Goal: Obtain resource: Obtain resource

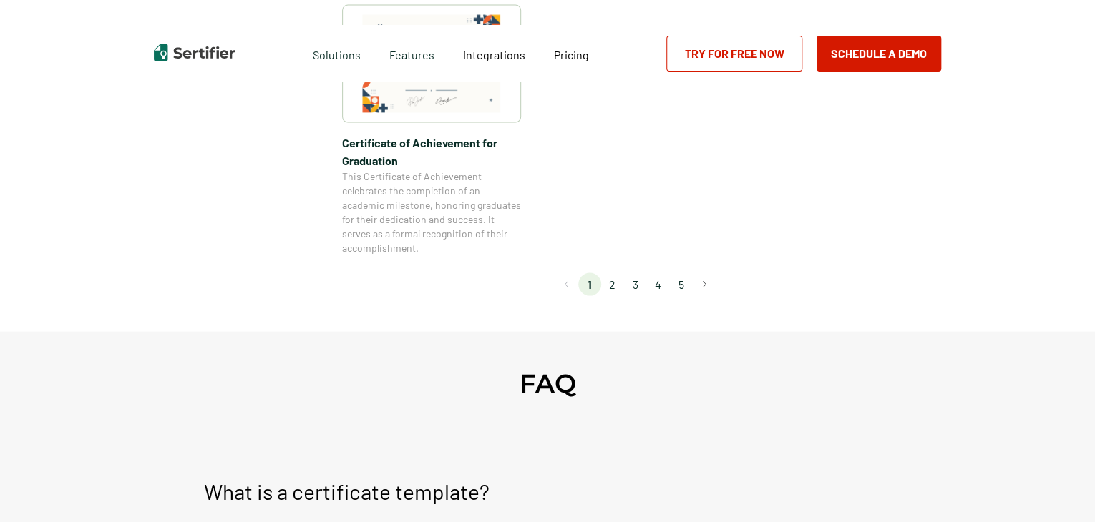
scroll to position [1360, 0]
click at [615, 283] on li "2" at bounding box center [612, 282] width 23 height 23
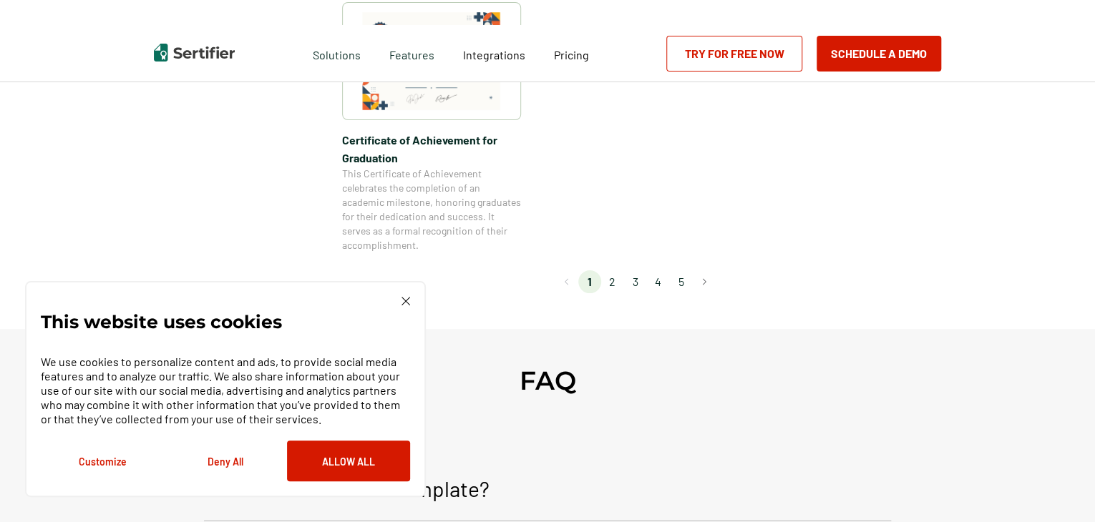
click at [409, 300] on img at bounding box center [406, 301] width 9 height 9
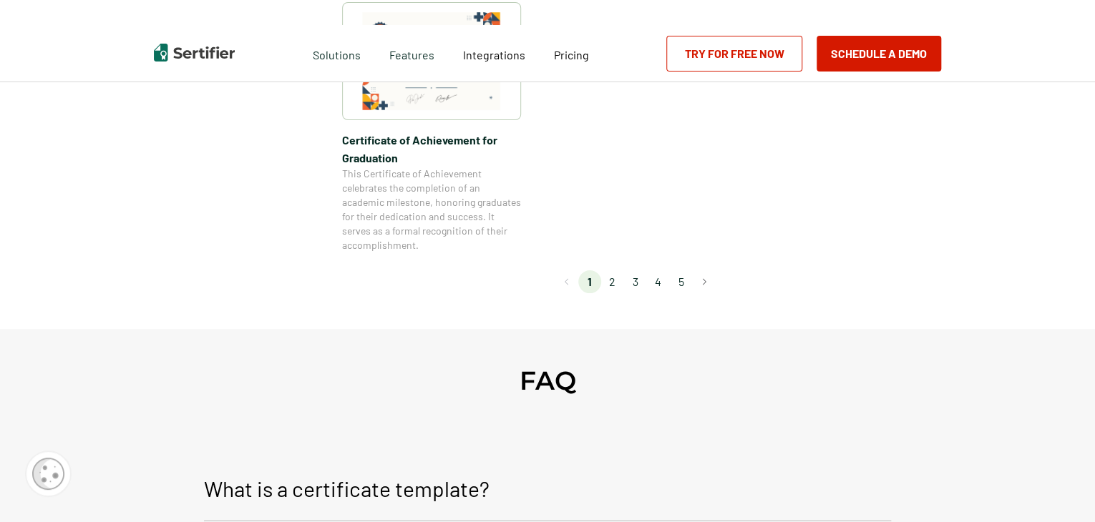
click at [610, 279] on li "2" at bounding box center [612, 282] width 23 height 23
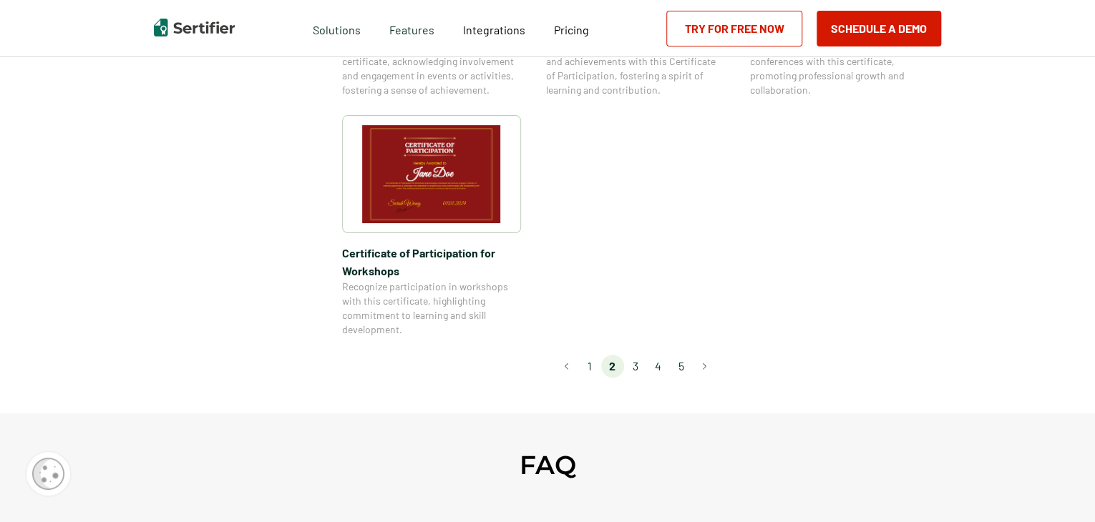
scroll to position [1288, 0]
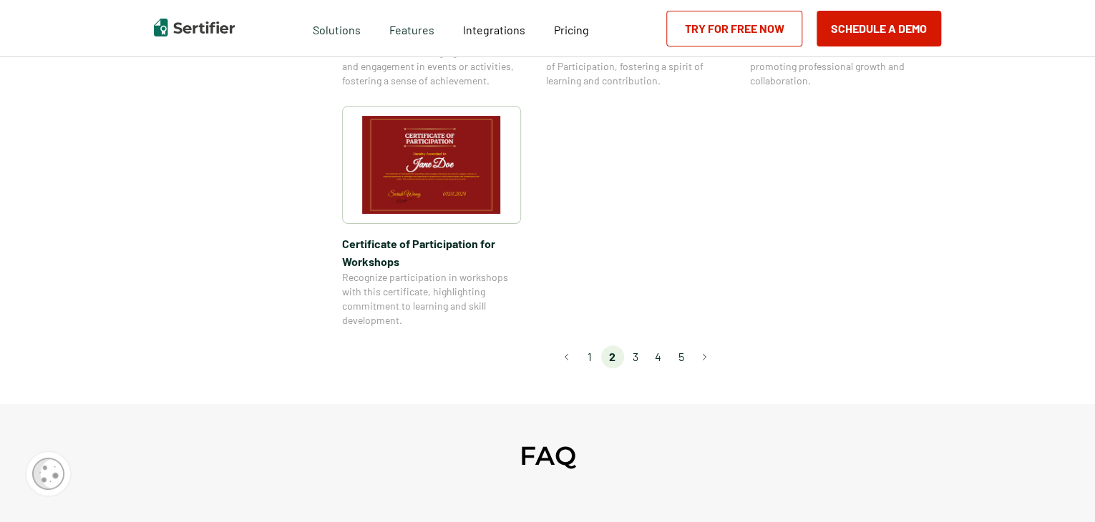
click at [641, 346] on li "3" at bounding box center [635, 357] width 23 height 23
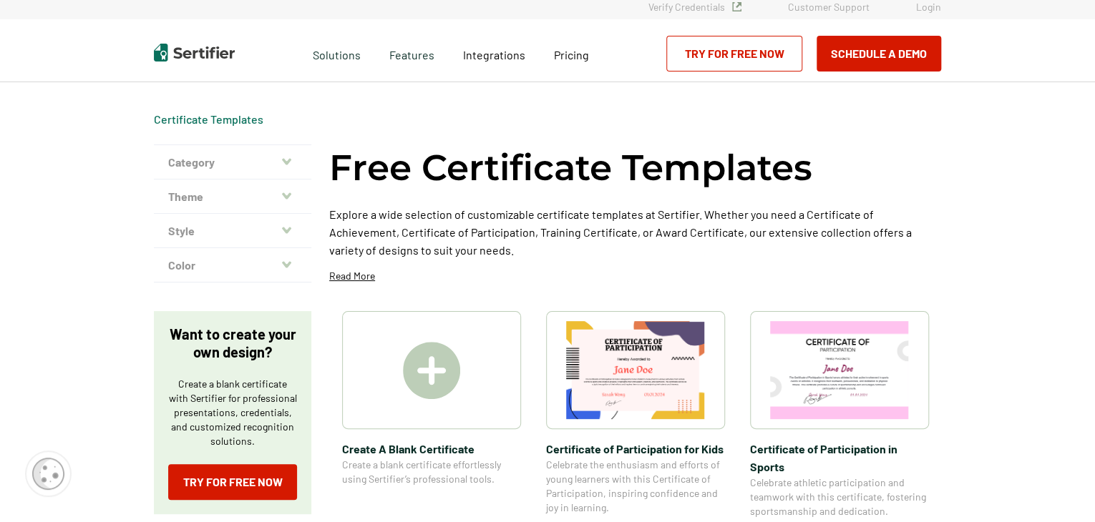
scroll to position [0, 0]
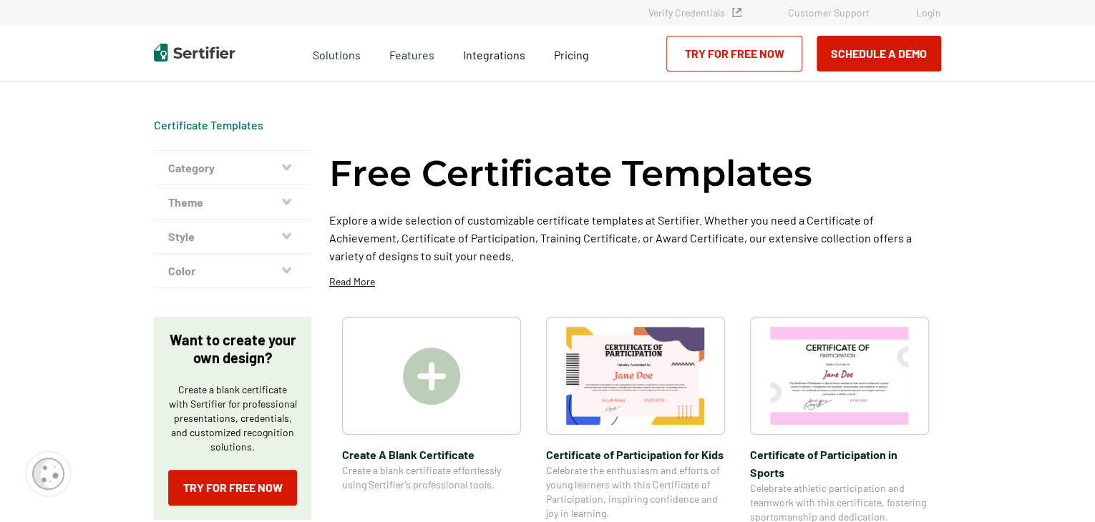
click at [276, 175] on button "Category" at bounding box center [232, 168] width 157 height 34
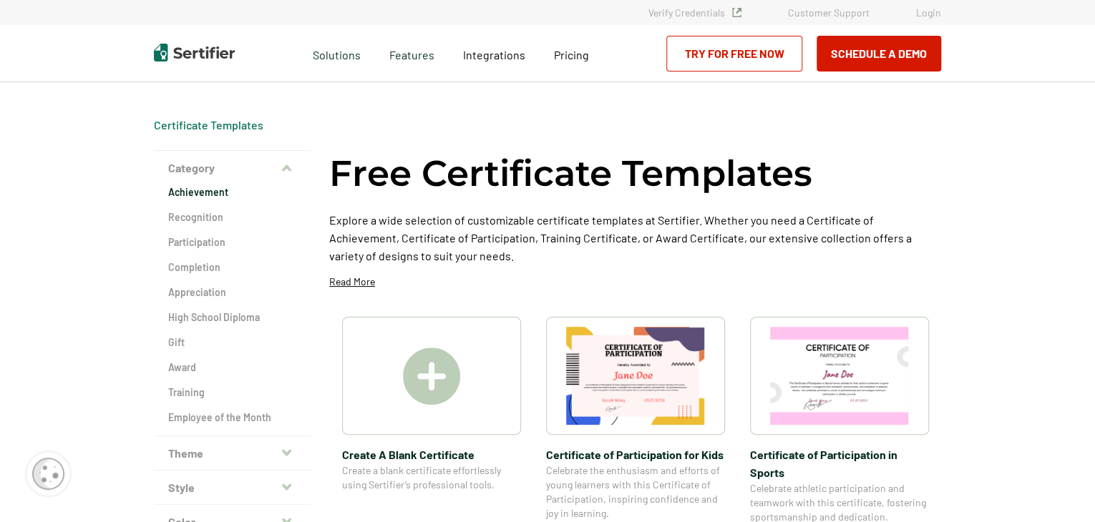
click at [208, 187] on h2 "Achievement" at bounding box center [232, 192] width 129 height 14
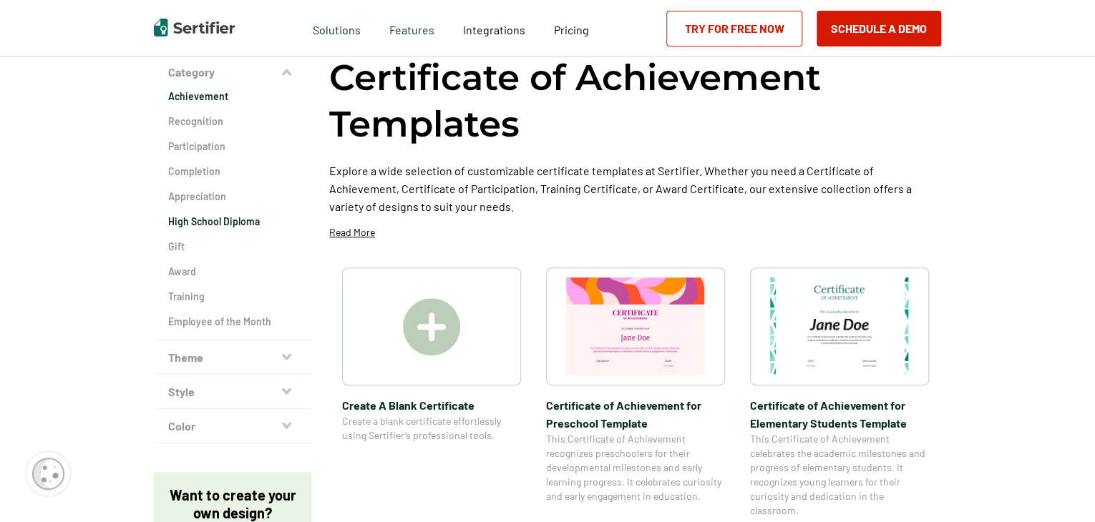
scroll to position [72, 0]
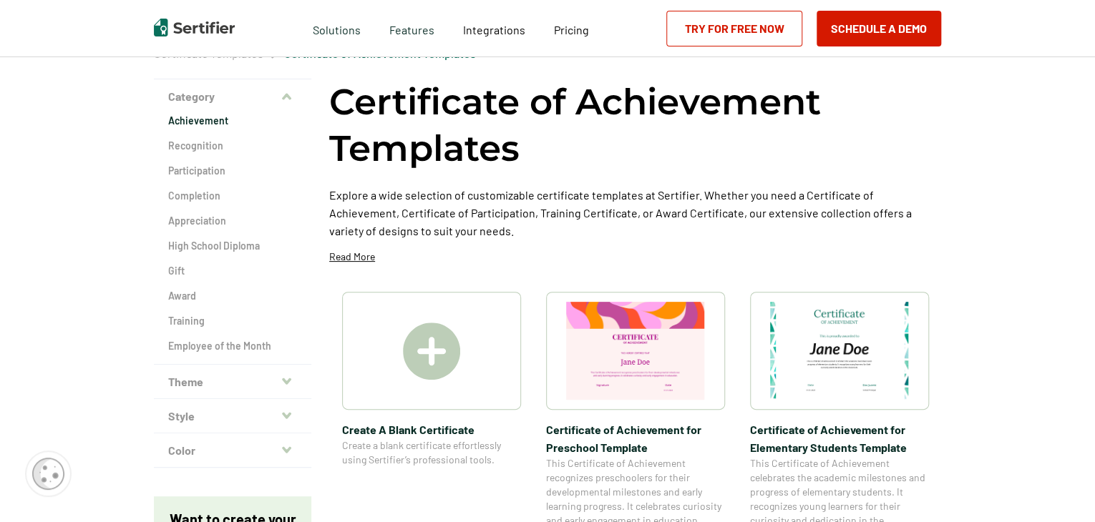
click at [218, 156] on div "Achievement Recognition Participation Completion Appreciation High School Diplo…" at bounding box center [232, 239] width 157 height 250
click at [218, 148] on h2 "Recognition" at bounding box center [232, 146] width 129 height 14
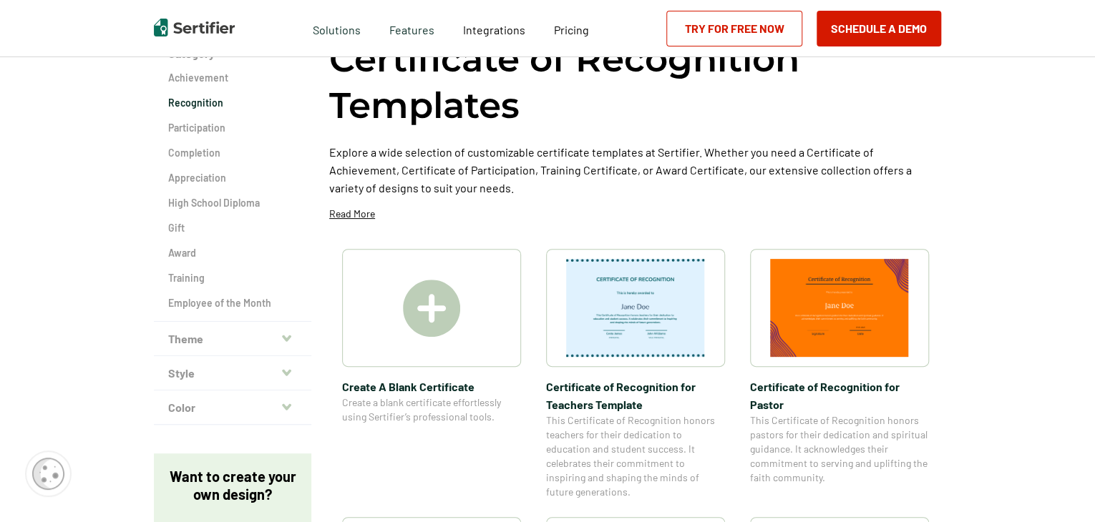
scroll to position [143, 0]
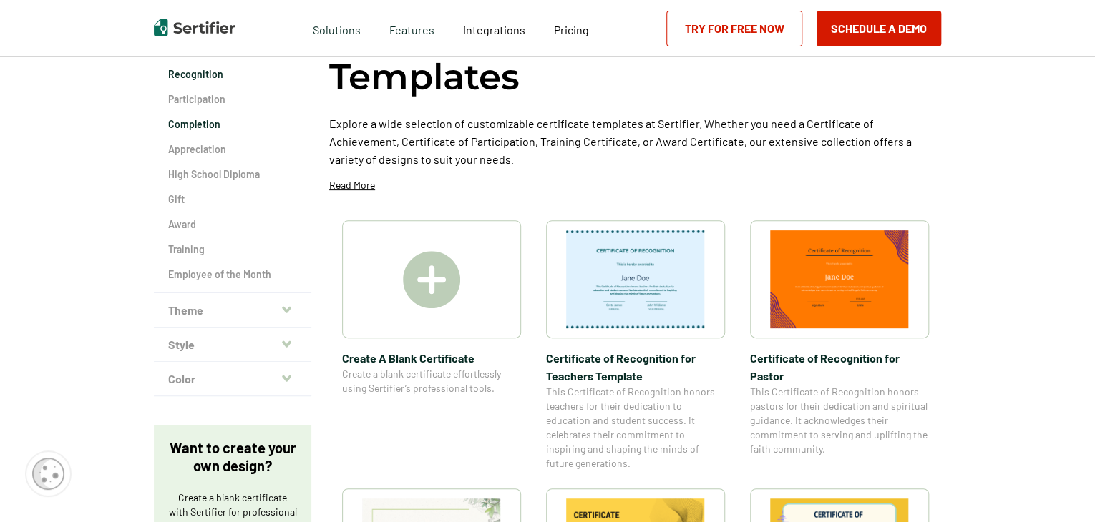
click at [198, 118] on h2 "Completion" at bounding box center [232, 124] width 129 height 14
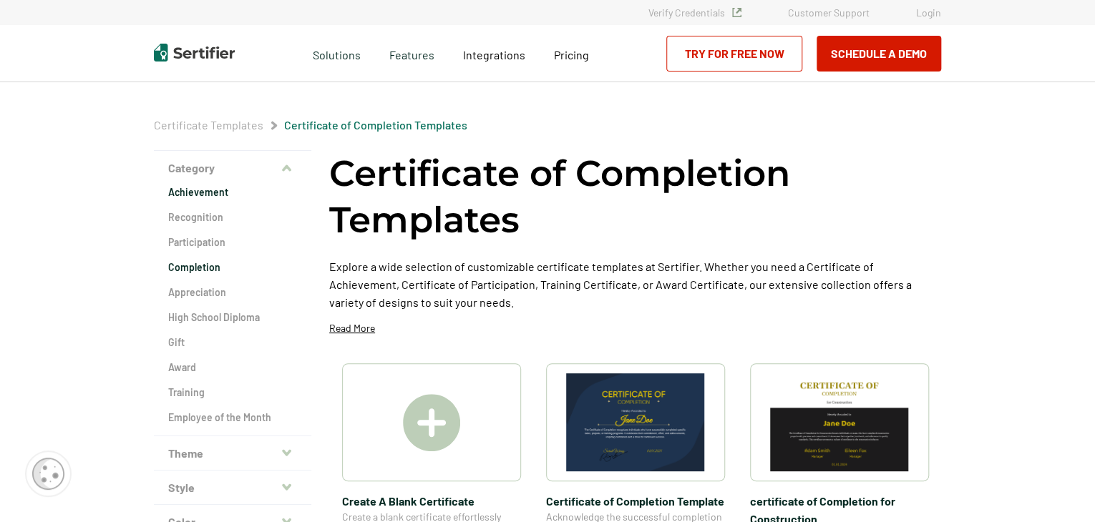
click at [208, 190] on h2 "Achievement" at bounding box center [232, 192] width 129 height 14
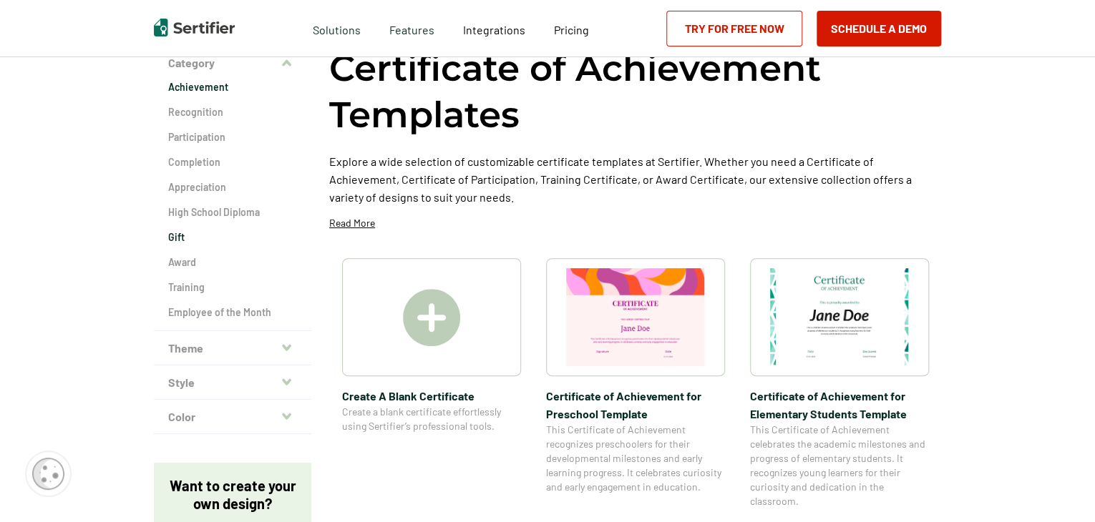
scroll to position [72, 0]
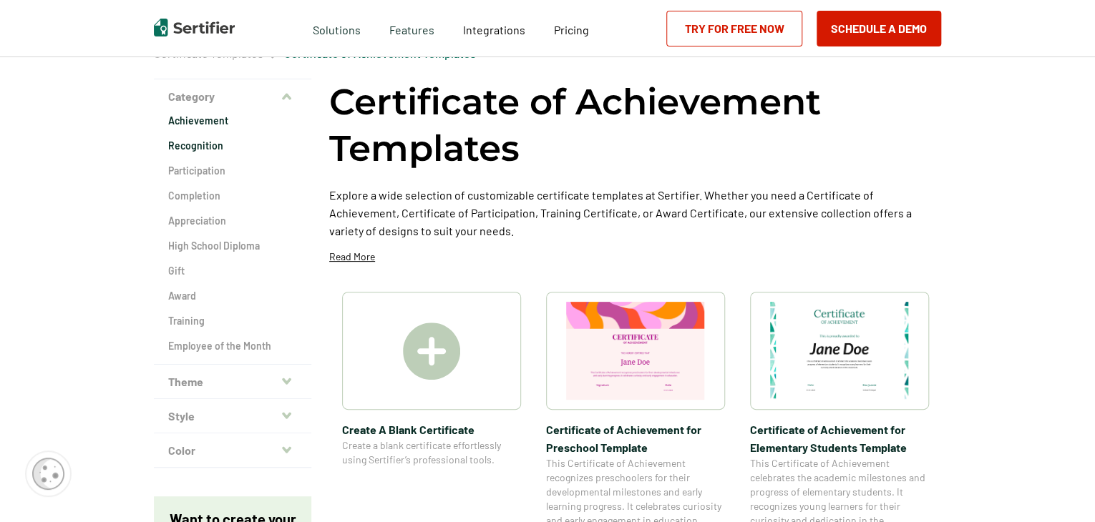
click at [209, 146] on h2 "Recognition" at bounding box center [232, 146] width 129 height 14
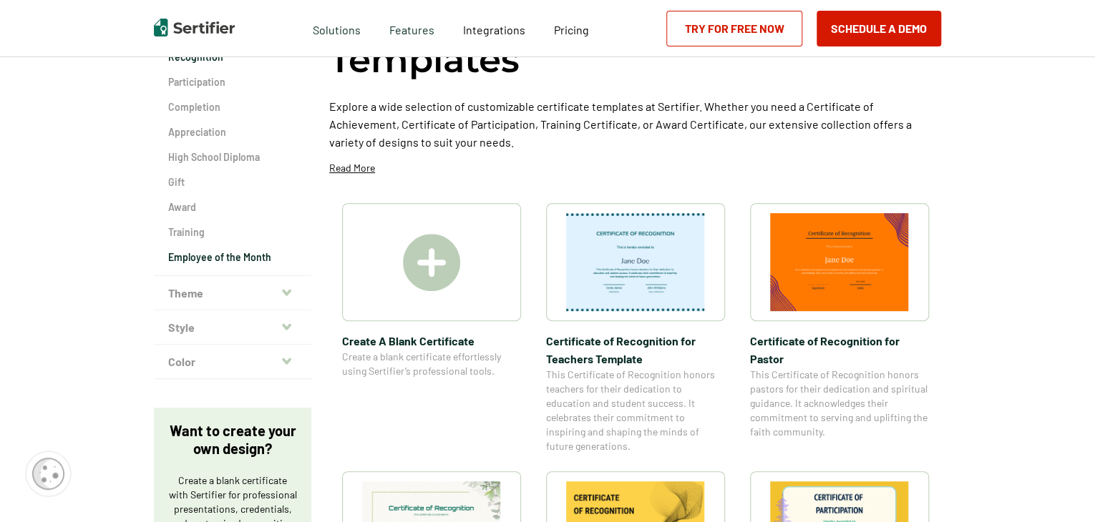
scroll to position [143, 0]
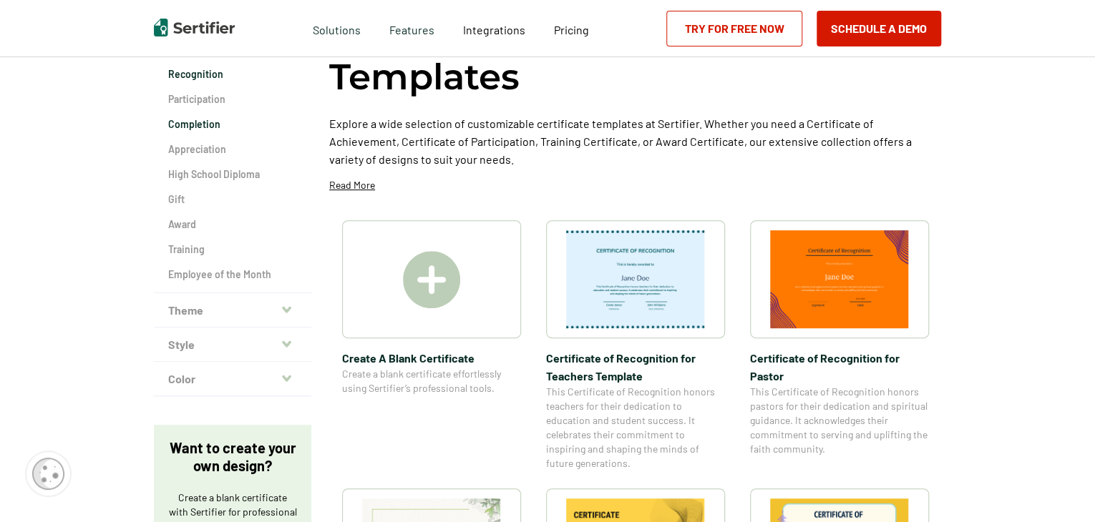
click at [215, 118] on h2 "Completion" at bounding box center [232, 124] width 129 height 14
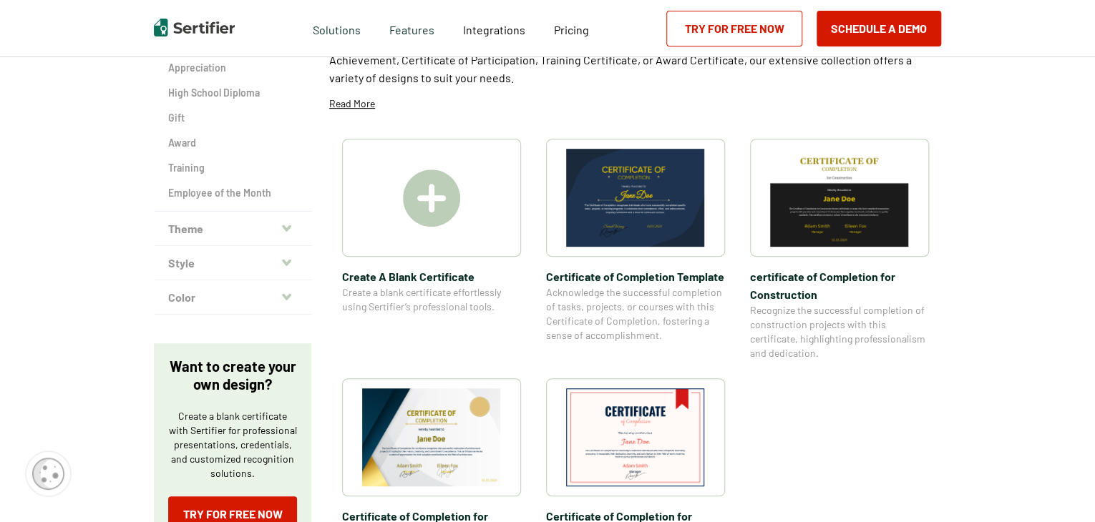
scroll to position [143, 0]
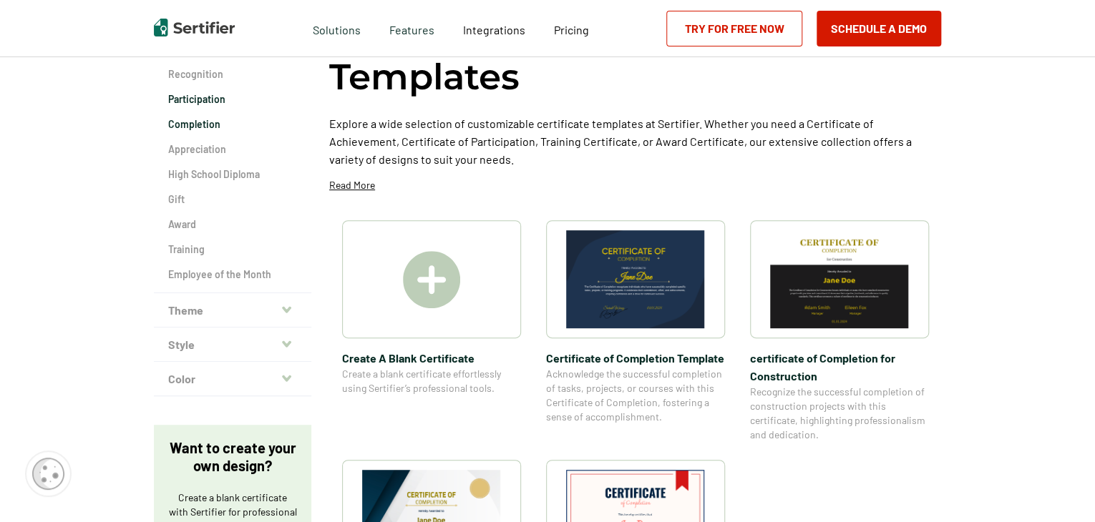
click at [206, 104] on h2 "Participation" at bounding box center [232, 99] width 129 height 14
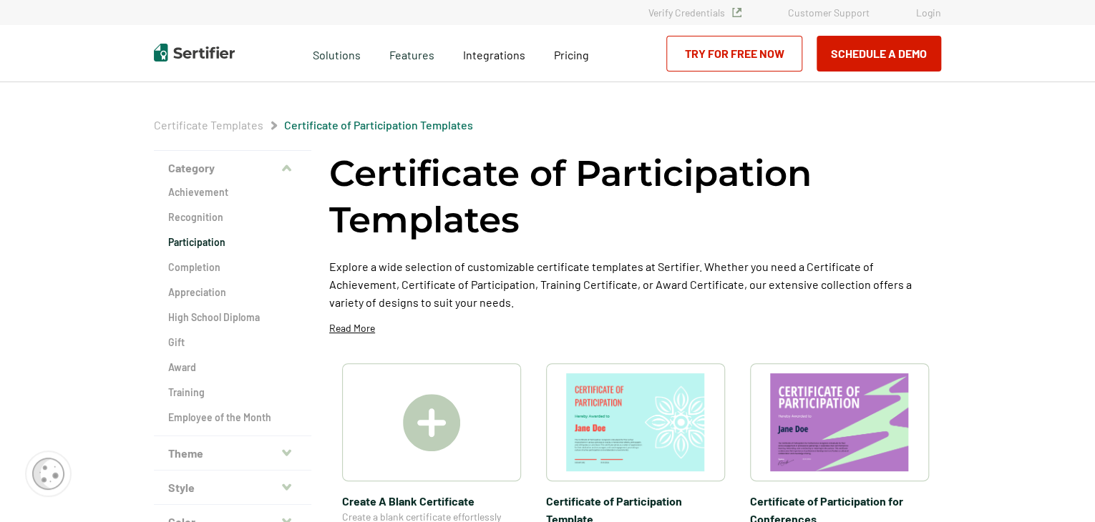
click at [221, 167] on button "Category" at bounding box center [232, 168] width 157 height 34
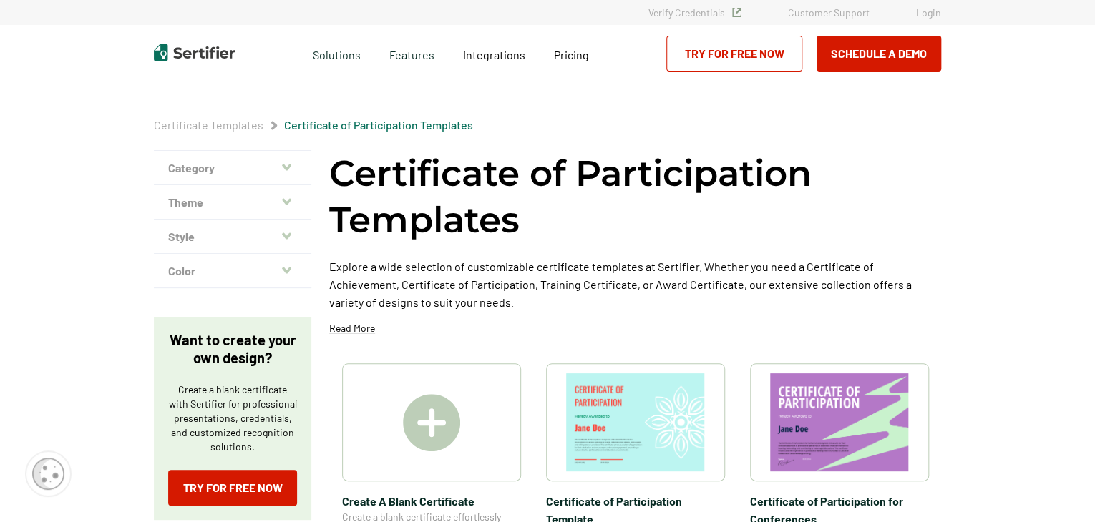
click at [230, 127] on link "Certificate Templates" at bounding box center [209, 125] width 110 height 14
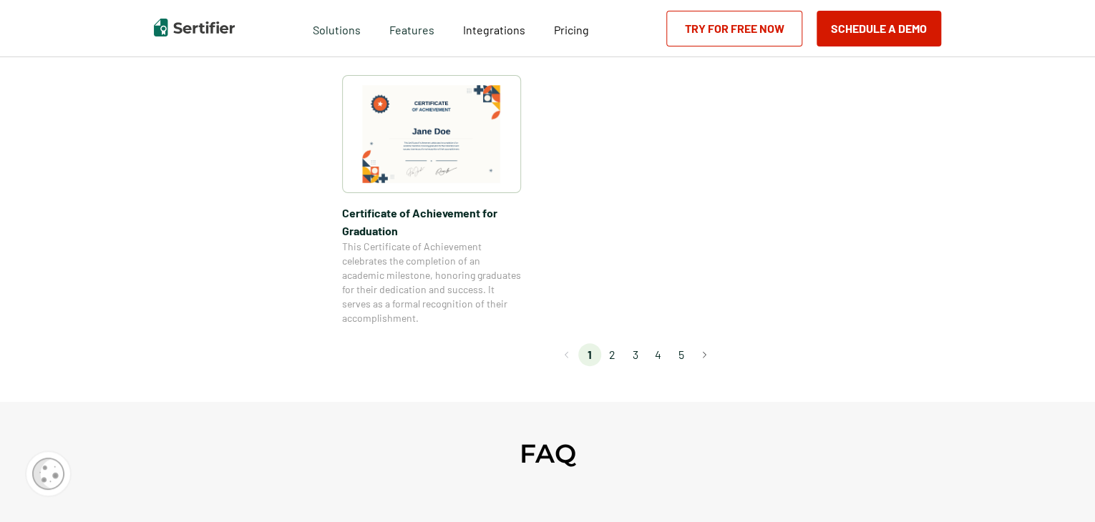
scroll to position [1288, 0]
click at [619, 353] on li "2" at bounding box center [612, 353] width 23 height 23
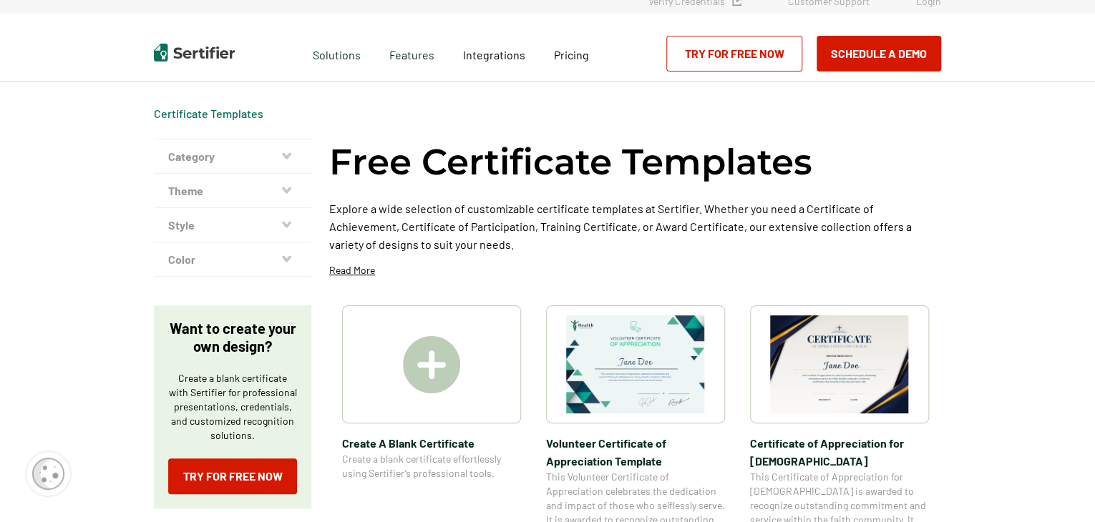
scroll to position [0, 0]
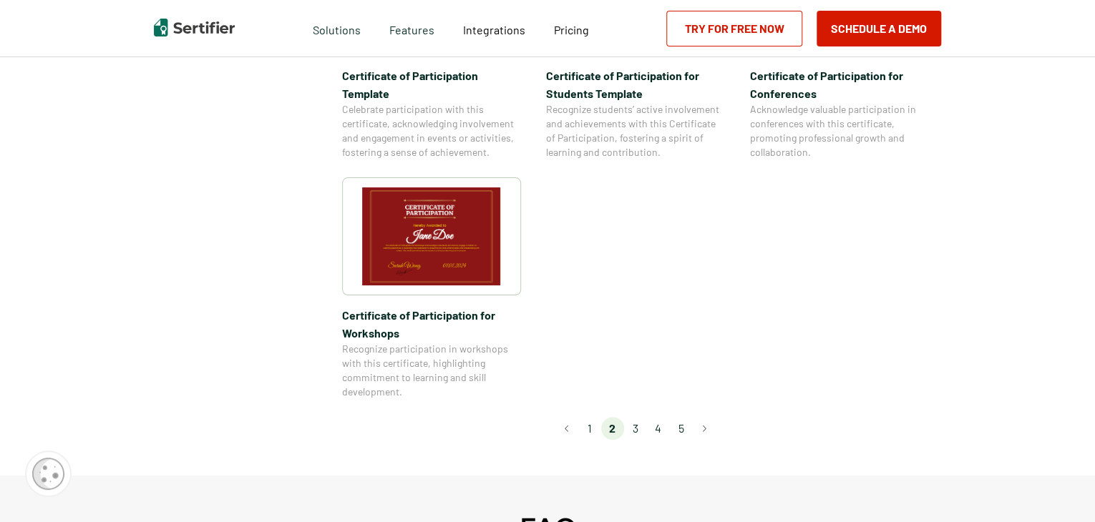
click at [663, 417] on li "4" at bounding box center [658, 428] width 23 height 23
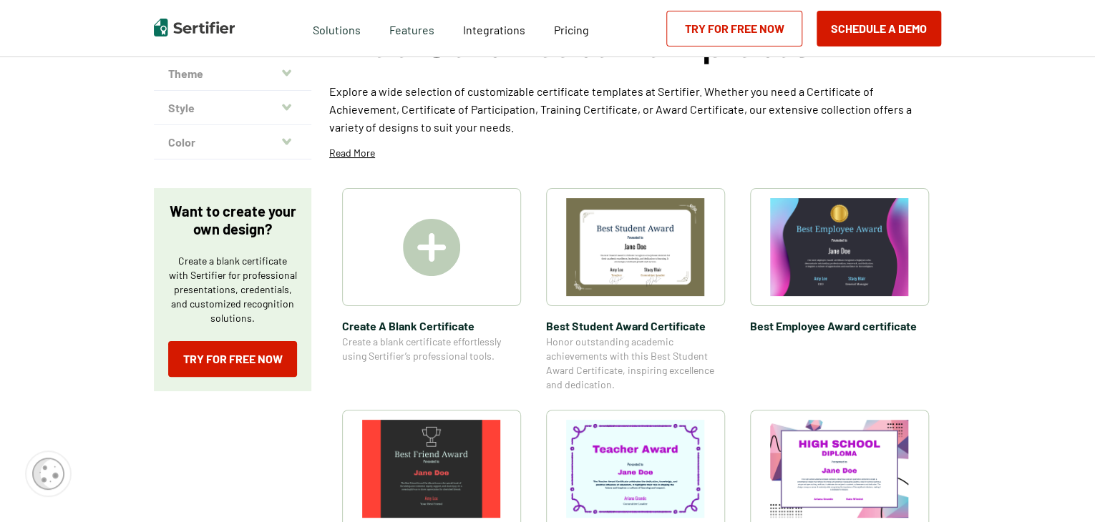
scroll to position [215, 0]
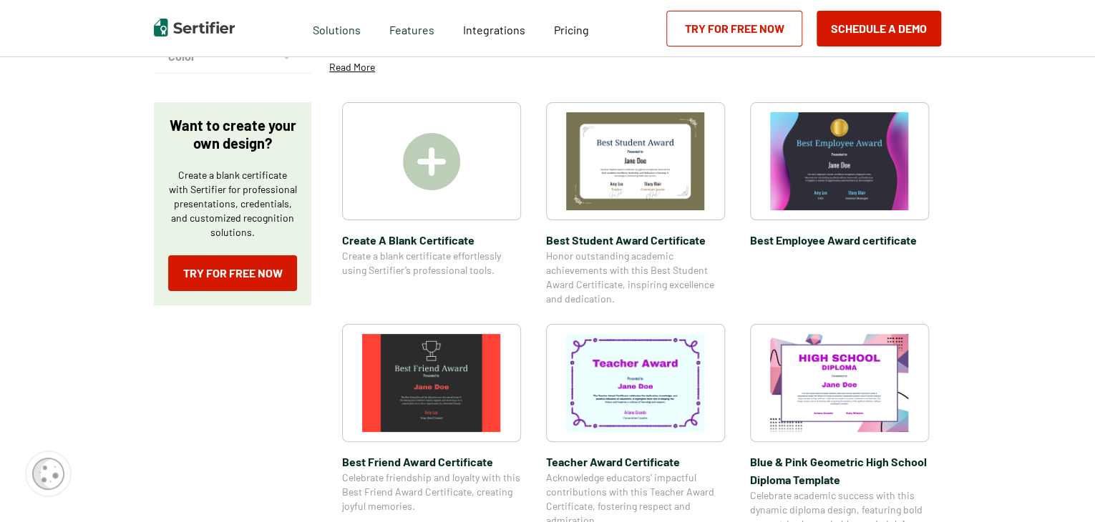
click at [855, 195] on img at bounding box center [839, 161] width 139 height 98
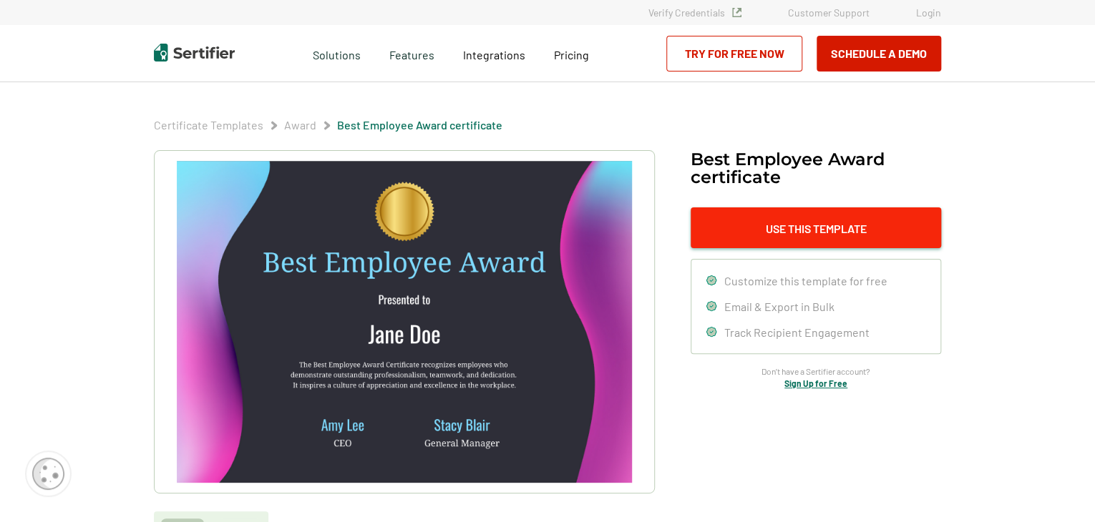
click at [744, 234] on button "Use This Template" at bounding box center [816, 228] width 250 height 41
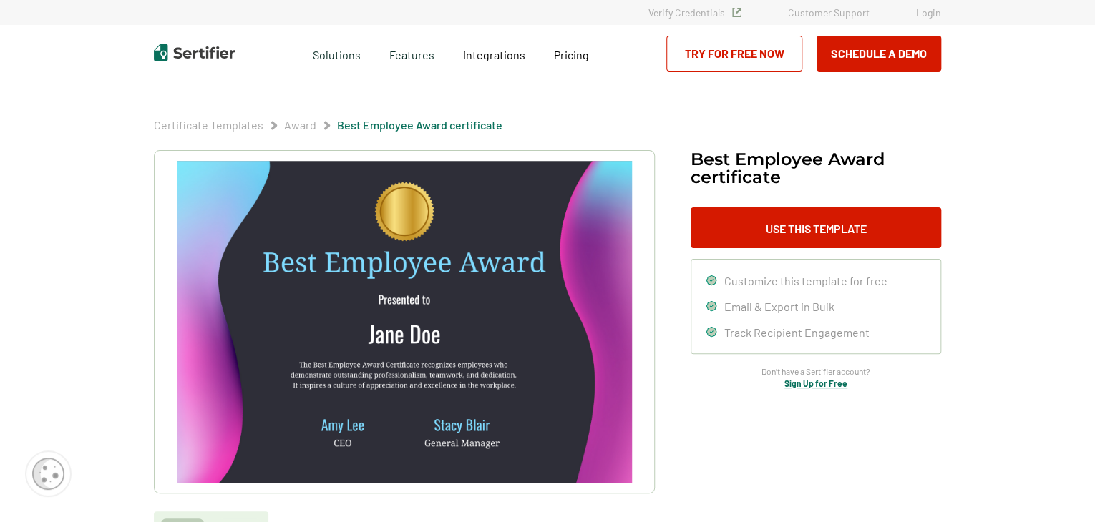
scroll to position [215, 0]
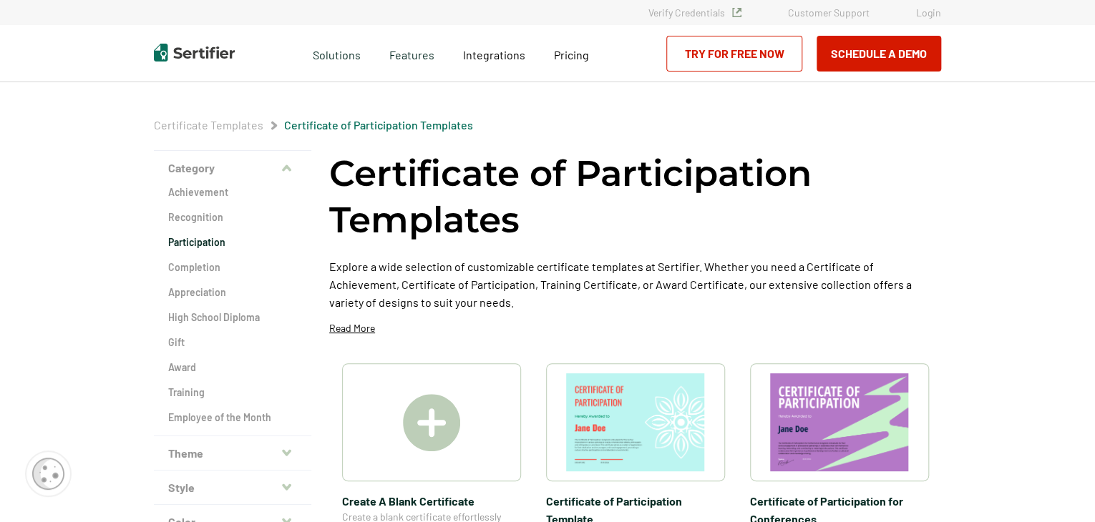
scroll to position [143, 0]
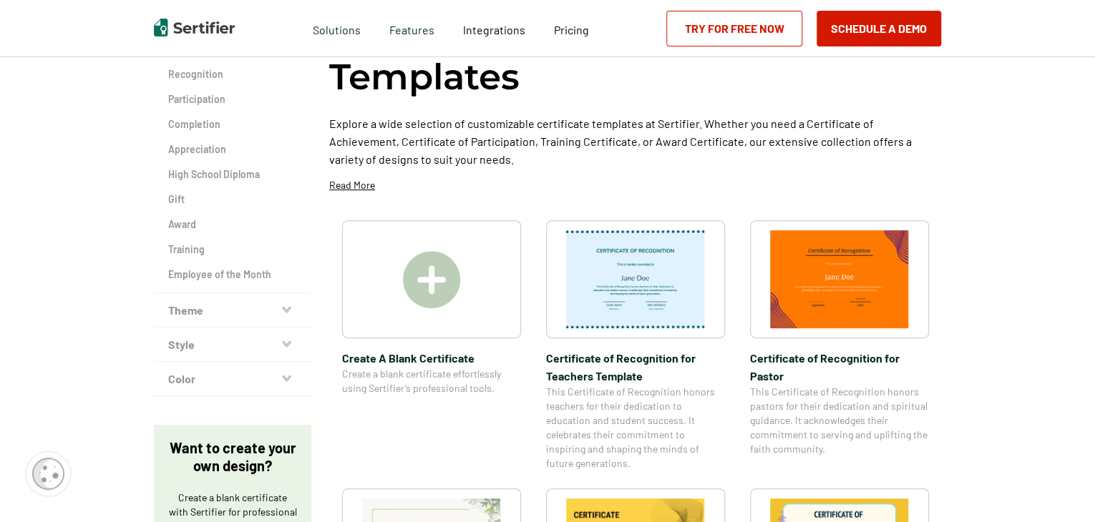
scroll to position [72, 0]
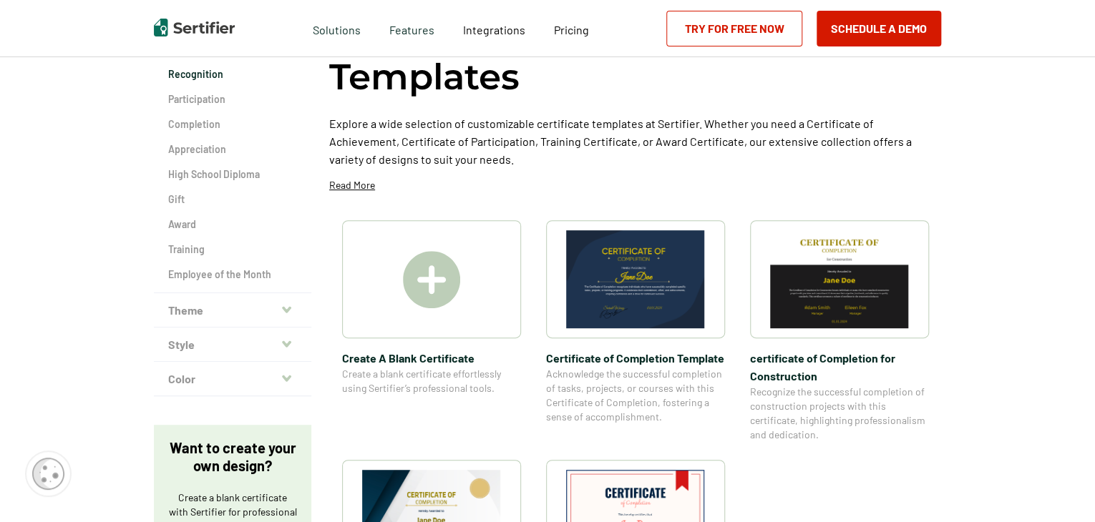
scroll to position [72, 0]
